Goal: Task Accomplishment & Management: Manage account settings

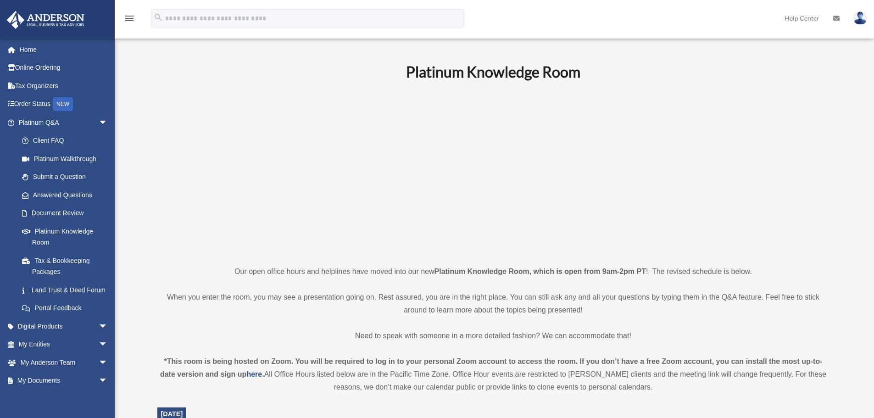
click at [864, 21] on img at bounding box center [860, 17] width 14 height 13
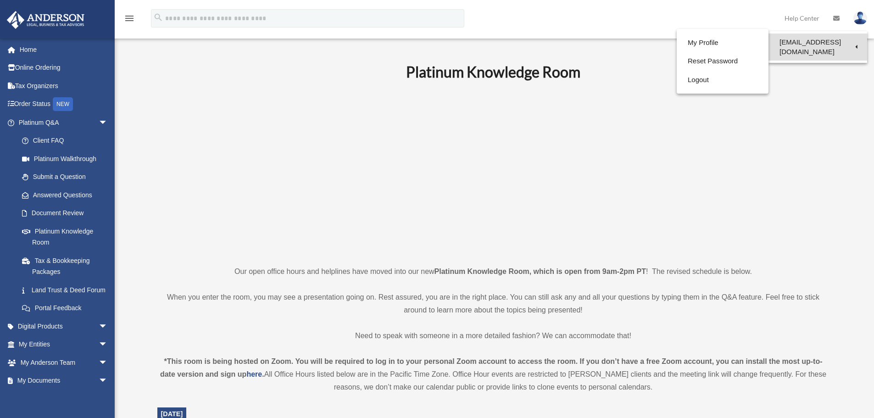
click at [846, 41] on link "[EMAIL_ADDRESS][DOMAIN_NAME]" at bounding box center [817, 46] width 99 height 27
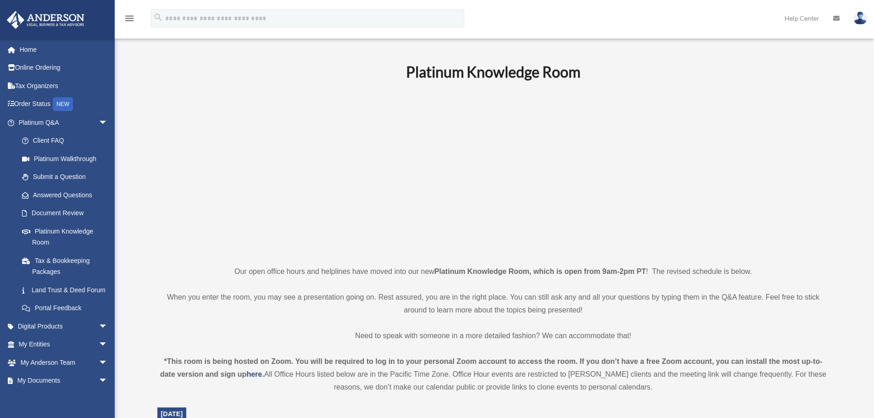
click at [859, 18] on img at bounding box center [860, 17] width 14 height 13
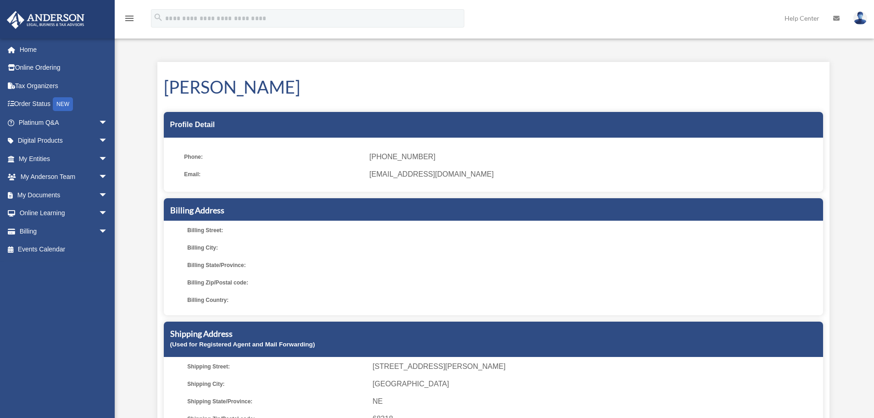
click at [833, 17] on icon at bounding box center [836, 18] width 6 height 6
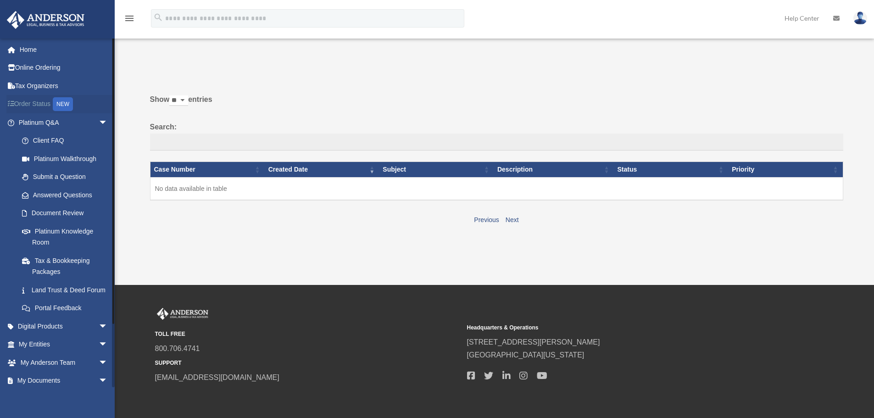
click at [44, 104] on link "Order Status NEW" at bounding box center [63, 104] width 115 height 19
